Goal: Task Accomplishment & Management: Manage account settings

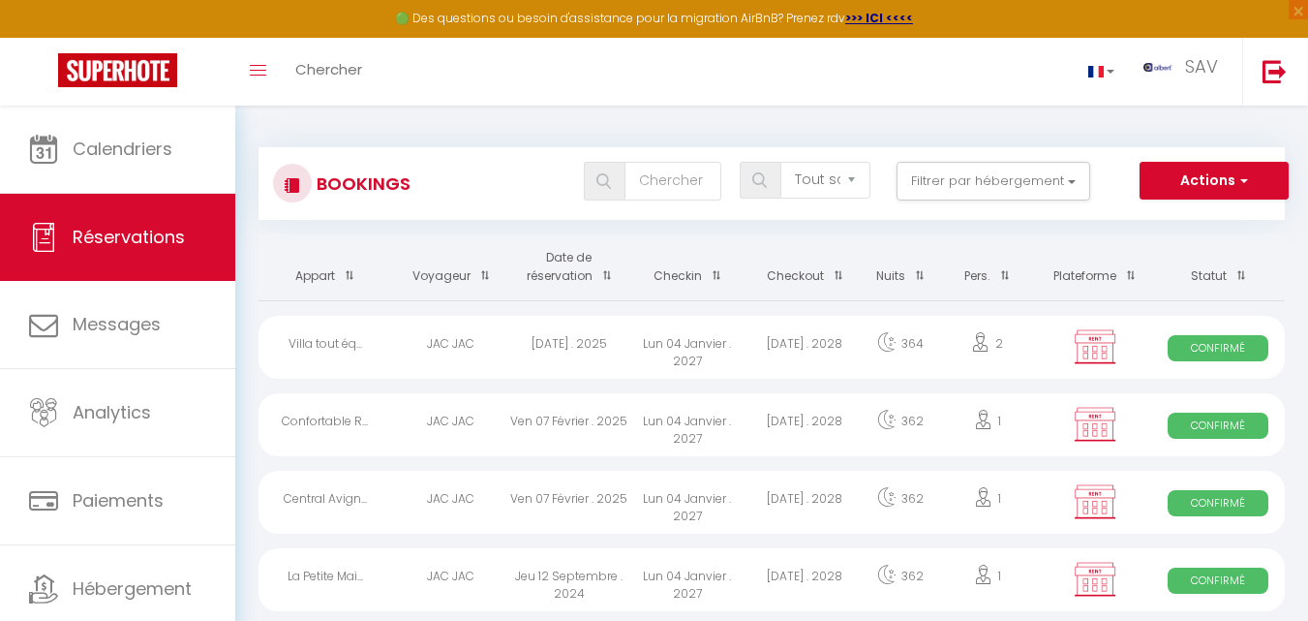
click at [787, 54] on div "Toggle menubar Chercher BUTTON SAV Paramètres" at bounding box center [716, 72] width 1153 height 68
click at [677, 173] on input "text" at bounding box center [672, 181] width 97 height 39
type input "olena balytska"
click at [609, 185] on img at bounding box center [603, 180] width 15 height 15
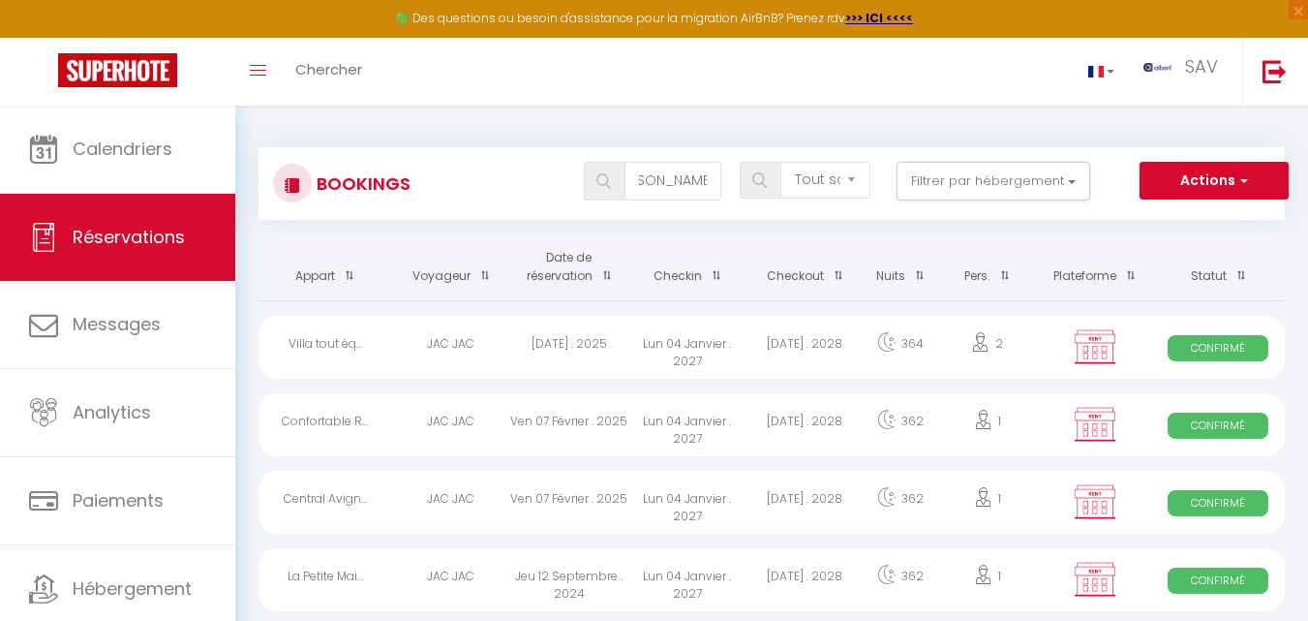
scroll to position [0, 0]
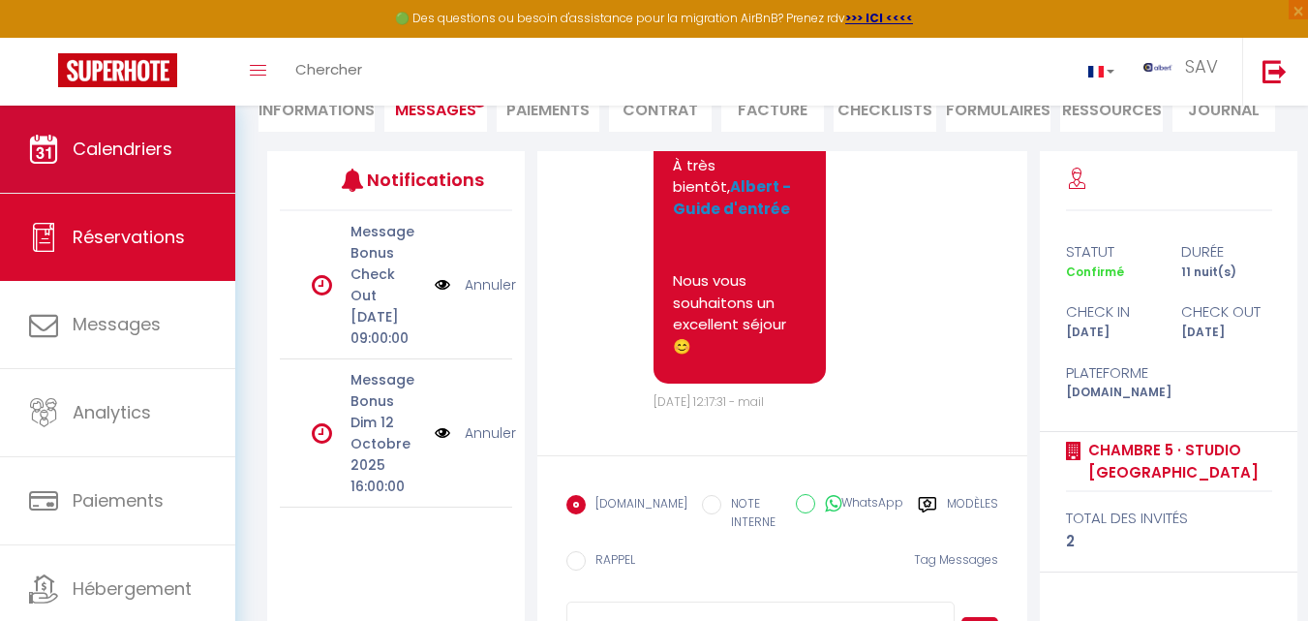
scroll to position [352, 0]
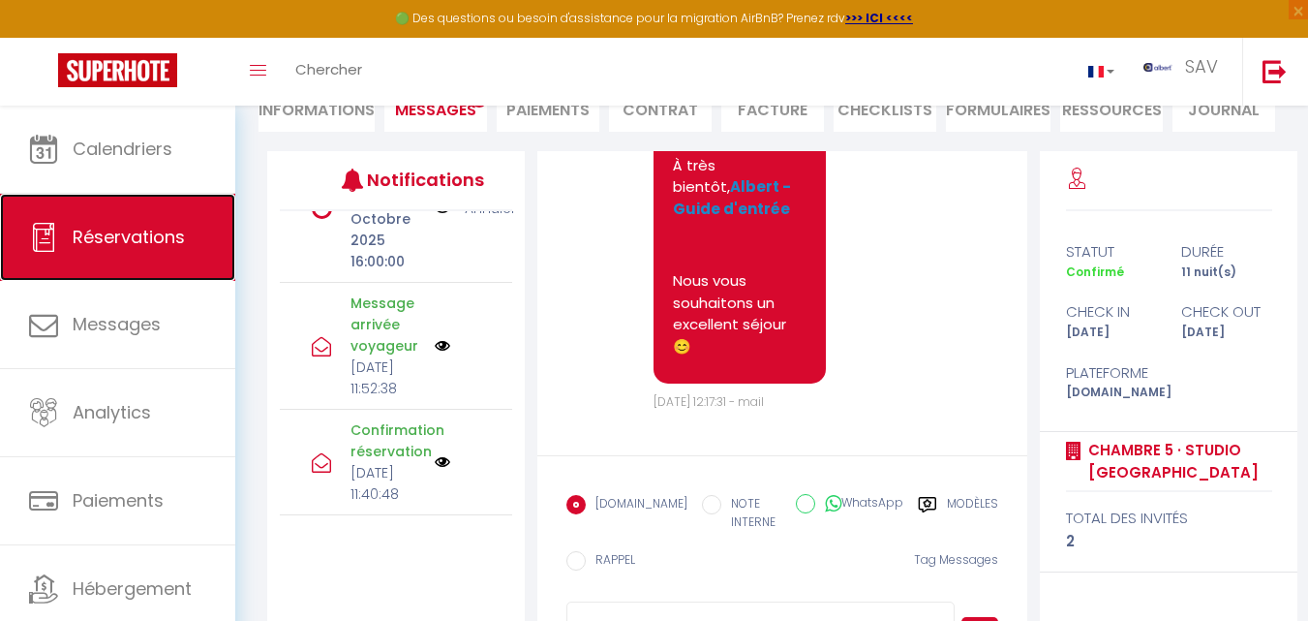
click at [128, 248] on span "Réservations" at bounding box center [129, 237] width 112 height 24
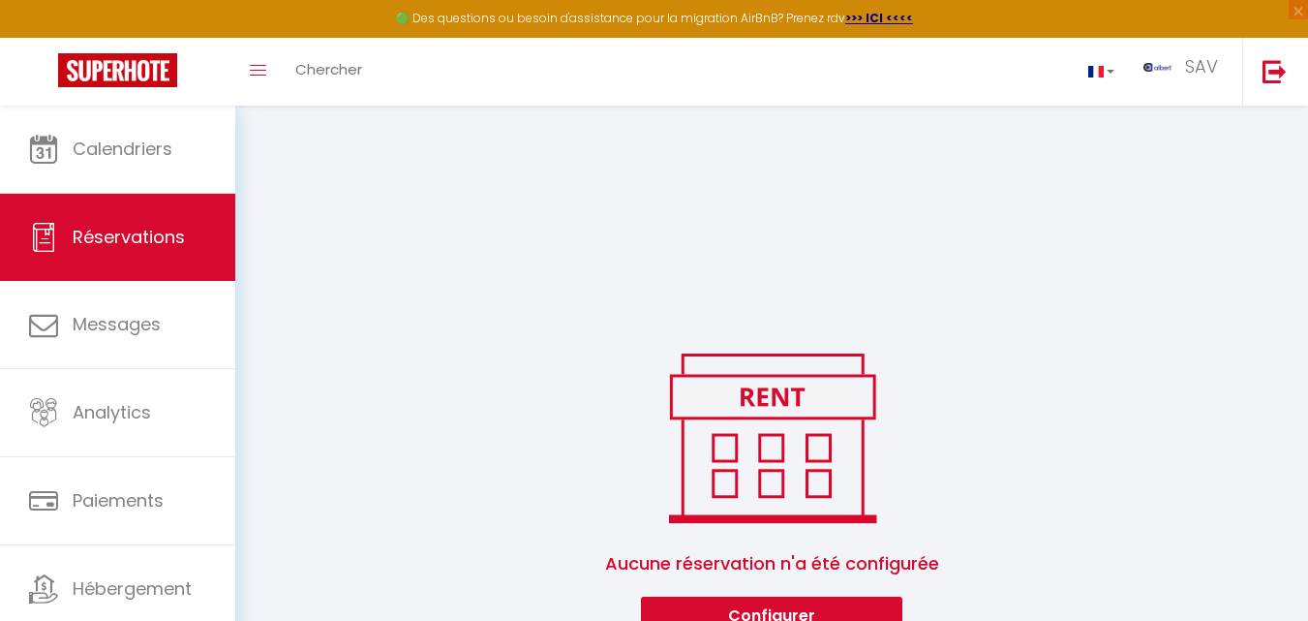
scroll to position [413, 0]
